Goal: Task Accomplishment & Management: Use online tool/utility

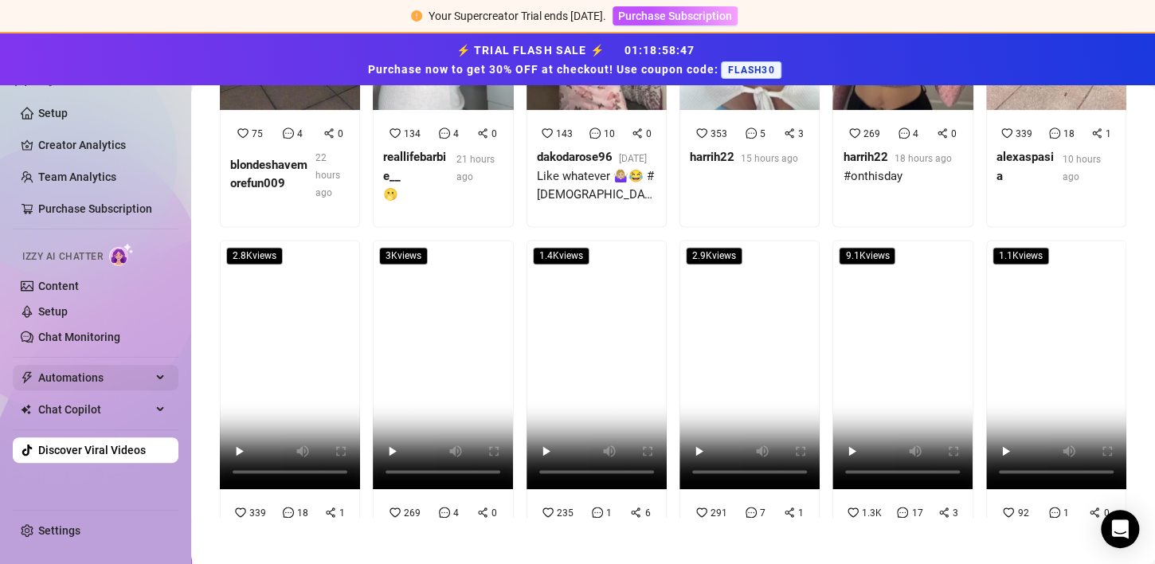
click at [79, 141] on link "Creator Analytics" at bounding box center [101, 144] width 127 height 25
click at [157, 380] on div "Automations" at bounding box center [96, 377] width 166 height 25
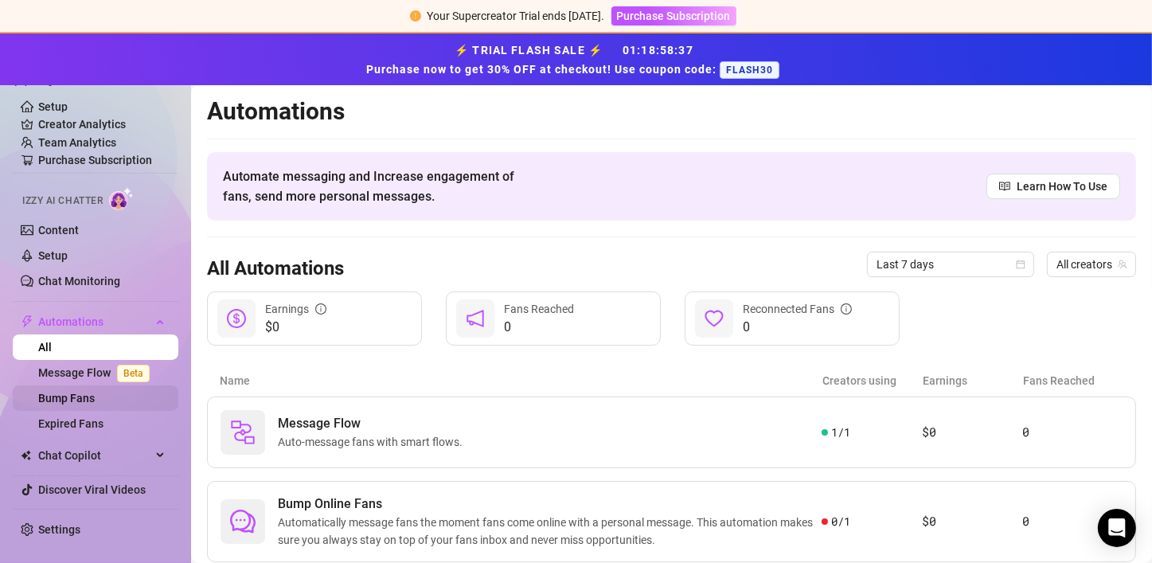
click at [76, 396] on link "Bump Fans" at bounding box center [66, 398] width 57 height 13
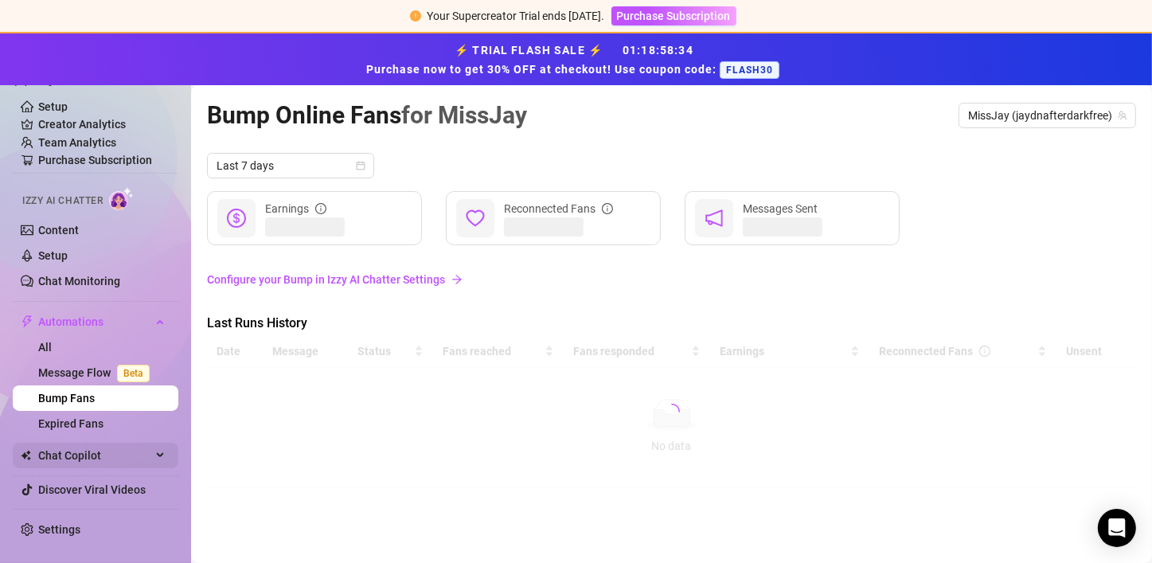
click at [163, 456] on icon at bounding box center [162, 456] width 8 height 0
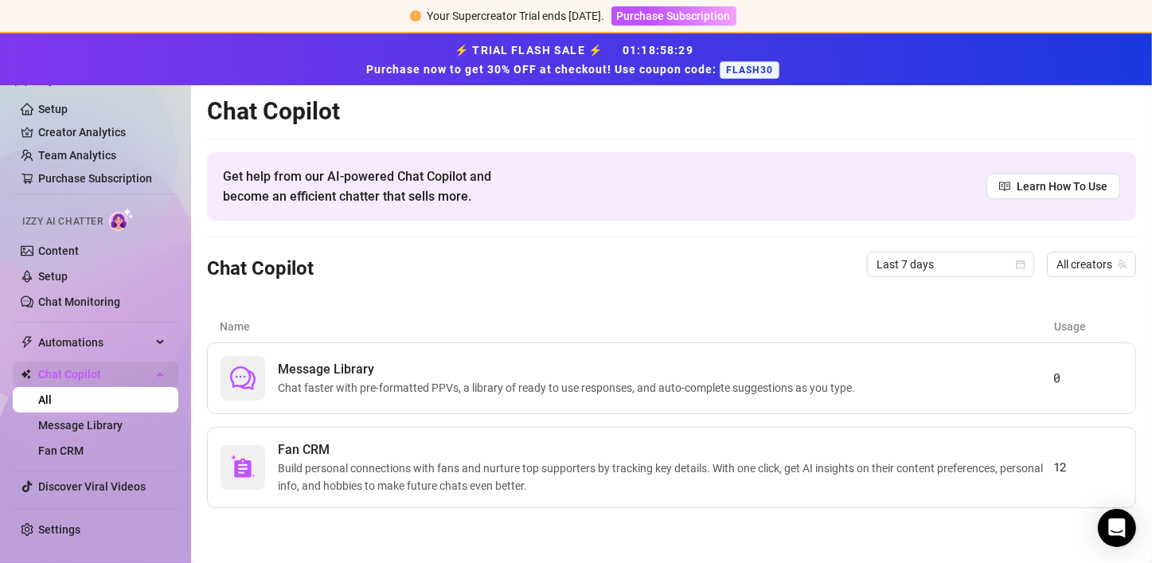
click at [160, 373] on icon at bounding box center [162, 373] width 8 height 0
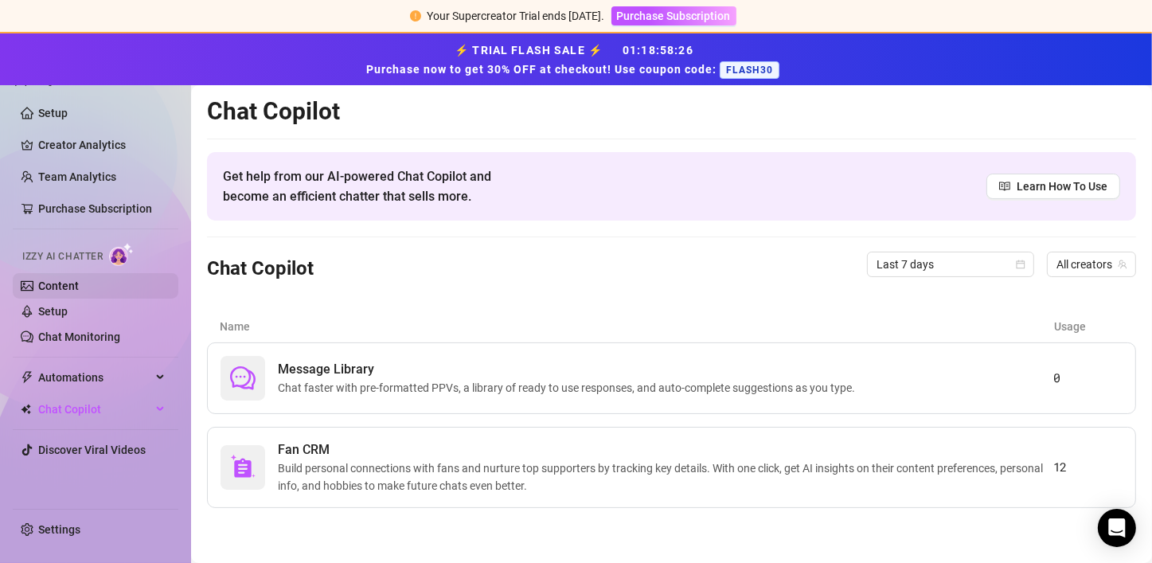
click at [79, 288] on link "Content" at bounding box center [58, 286] width 41 height 13
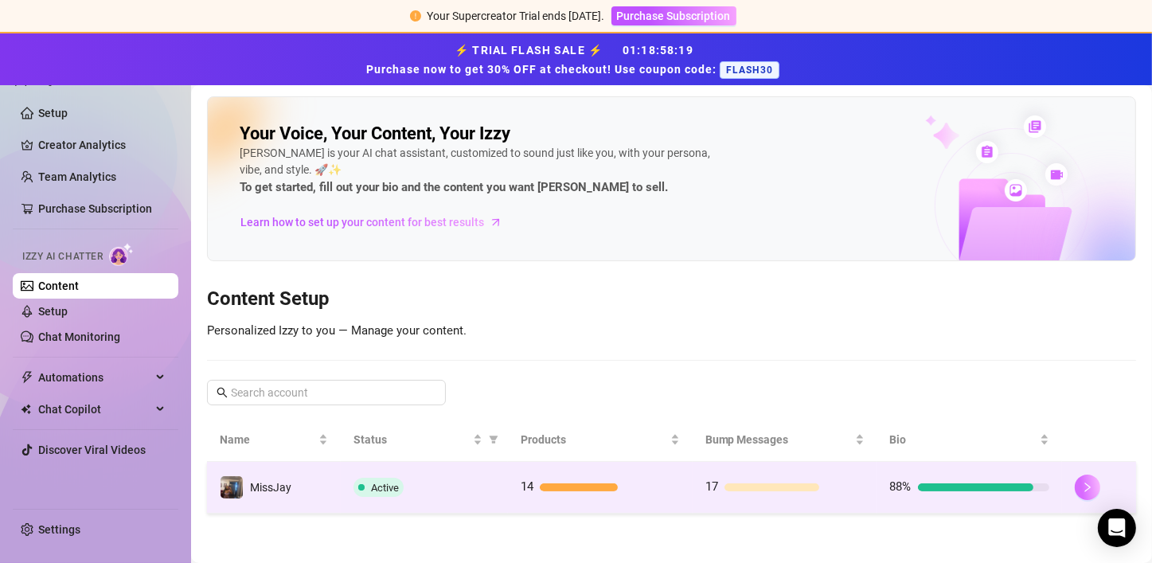
click at [1082, 486] on icon "right" at bounding box center [1087, 487] width 11 height 11
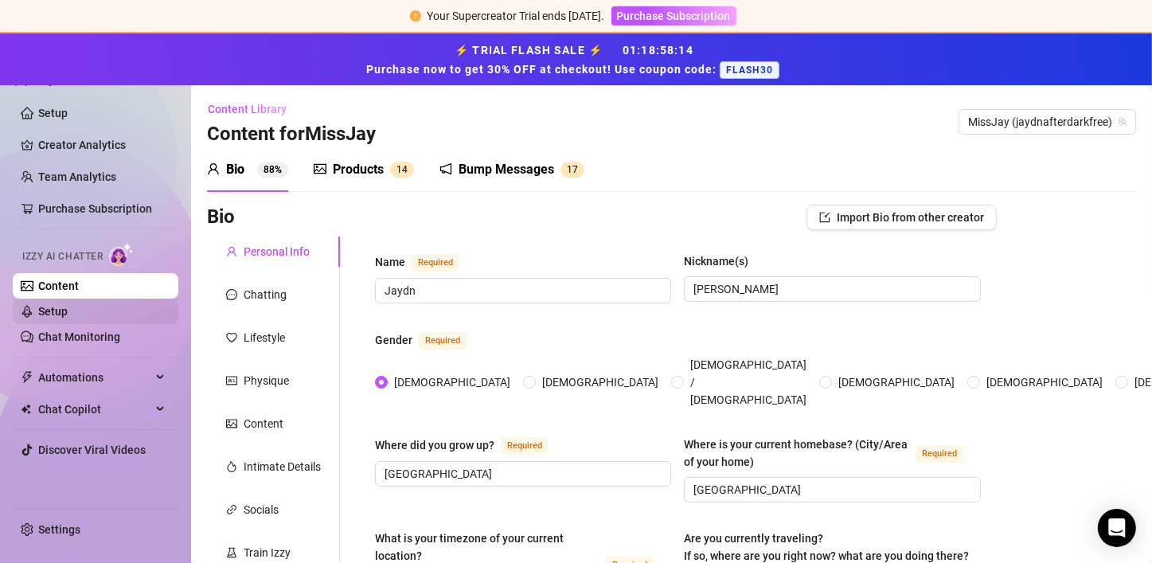
radio input "true"
type input "[DATE]"
click at [65, 305] on link "Setup" at bounding box center [52, 311] width 29 height 13
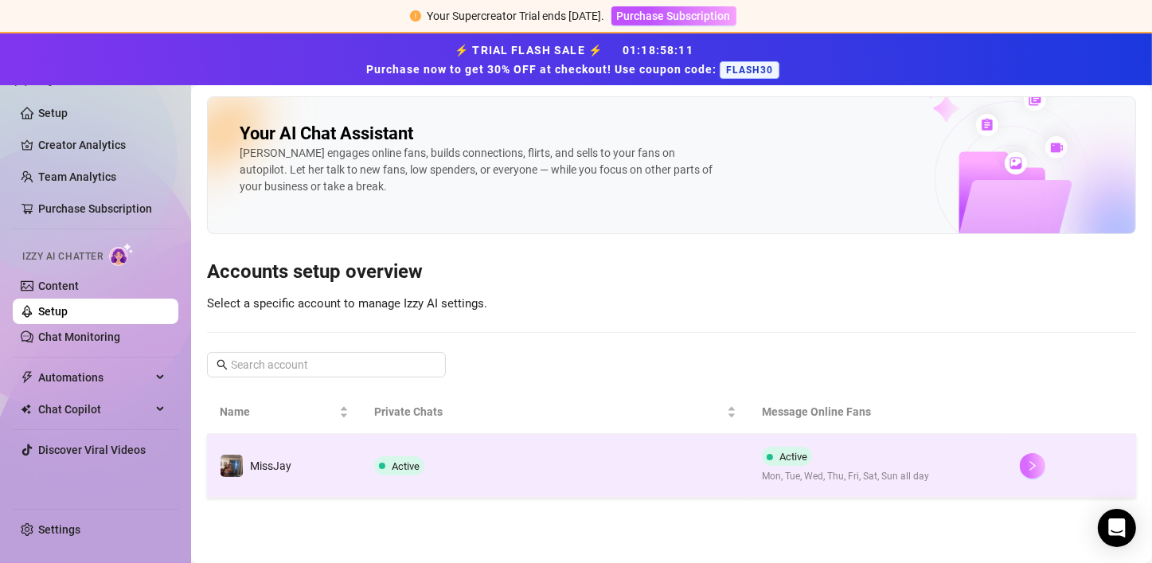
click at [1025, 467] on button "button" at bounding box center [1032, 465] width 25 height 25
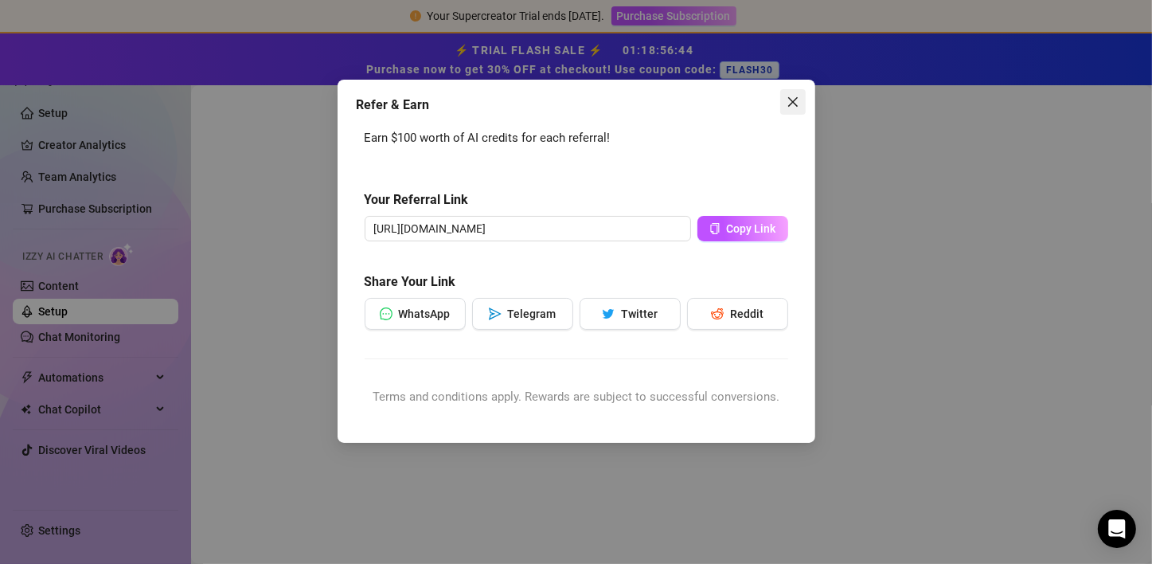
click at [797, 108] on button "Close" at bounding box center [792, 101] width 25 height 25
